Goal: Entertainment & Leisure: Consume media (video, audio)

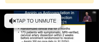
scroll to position [71, 0]
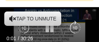
click at [47, 16] on p "10 seconds" at bounding box center [50, 15] width 27 height 5
click at [27, 20] on button "Tap to unmute" at bounding box center [32, 18] width 57 height 14
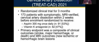
scroll to position [94, 0]
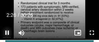
click at [12, 39] on span "Video Player" at bounding box center [7, 32] width 14 height 14
click at [7, 33] on span "Video Player" at bounding box center [7, 32] width 14 height 14
click at [6, 33] on span "Video Player" at bounding box center [7, 32] width 14 height 14
click at [8, 31] on span "Video Player" at bounding box center [7, 32] width 14 height 14
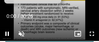
scroll to position [95, 0]
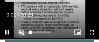
click at [20, 30] on span "Video Player" at bounding box center [21, 32] width 14 height 14
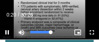
drag, startPoint x: 17, startPoint y: 34, endPoint x: 22, endPoint y: 35, distance: 5.0
click at [22, 35] on span "Video Player" at bounding box center [21, 32] width 14 height 14
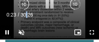
click at [27, 15] on span "30:26" at bounding box center [27, 15] width 12 height 6
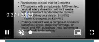
click at [21, 32] on span "Video Player" at bounding box center [21, 32] width 14 height 14
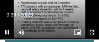
click at [94, 31] on span "Video Player" at bounding box center [92, 32] width 14 height 14
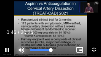
drag, startPoint x: 18, startPoint y: 53, endPoint x: 27, endPoint y: 54, distance: 9.0
click at [27, 41] on span "Video Player" at bounding box center [21, 49] width 14 height 14
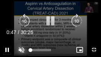
click at [27, 41] on span "Video Player" at bounding box center [21, 49] width 14 height 14
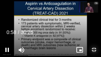
click at [92, 41] on span "Video Player" at bounding box center [94, 49] width 14 height 14
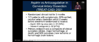
scroll to position [150, 0]
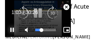
drag, startPoint x: 17, startPoint y: 35, endPoint x: 41, endPoint y: 34, distance: 24.6
click at [41, 34] on video-js "**********" at bounding box center [38, 18] width 66 height 37
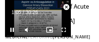
click at [67, 7] on span "Video Player" at bounding box center [66, 7] width 14 height 14
